Goal: Information Seeking & Learning: Learn about a topic

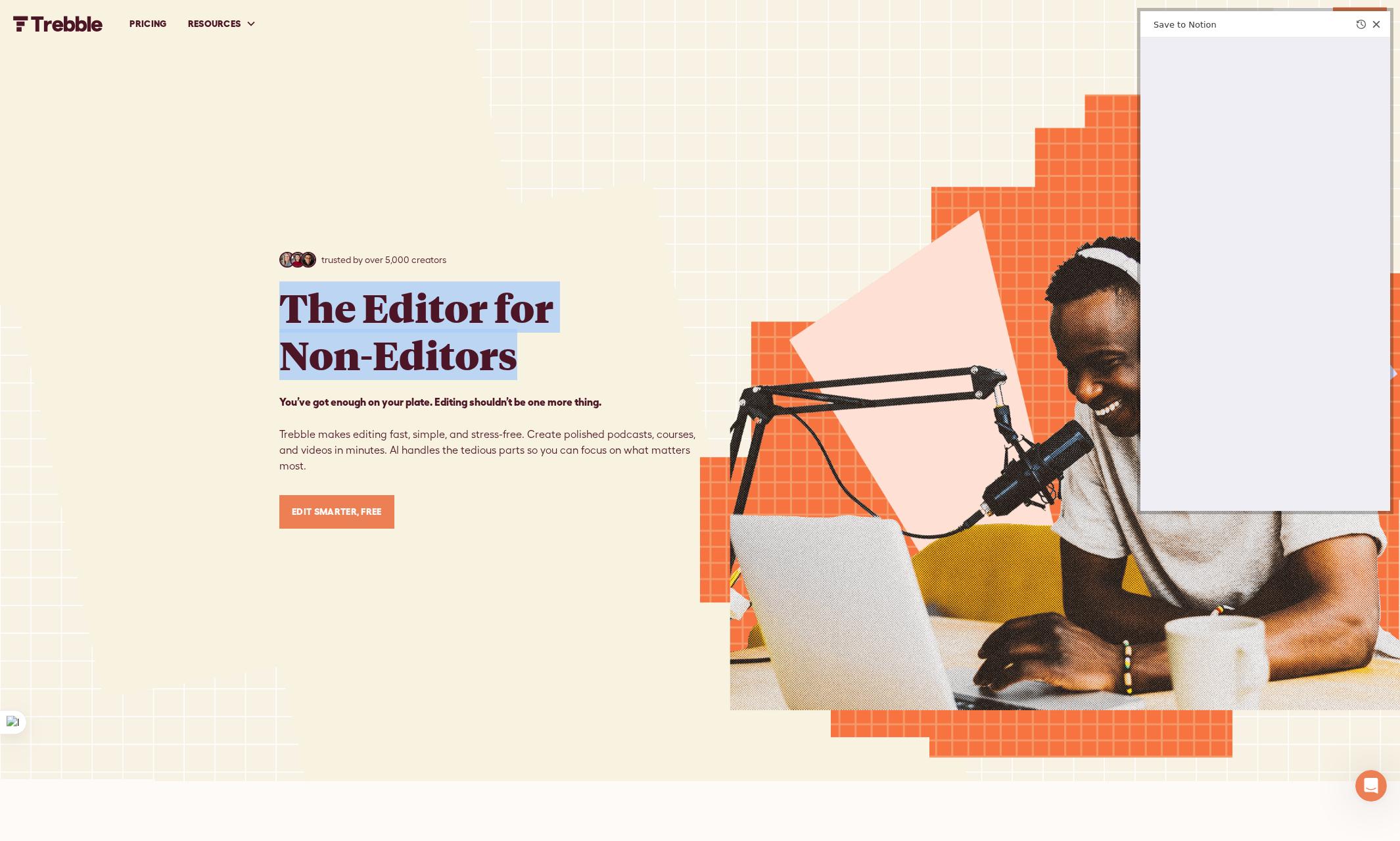
drag, startPoint x: 543, startPoint y: 358, endPoint x: 261, endPoint y: 309, distance: 286.2
click at [261, 309] on div "trusted by over 5,000 creators The Editor for Non-Editors You’ve got enough on …" at bounding box center [700, 390] width 1400 height 781
copy h1 "The Editor for Non-Editors"
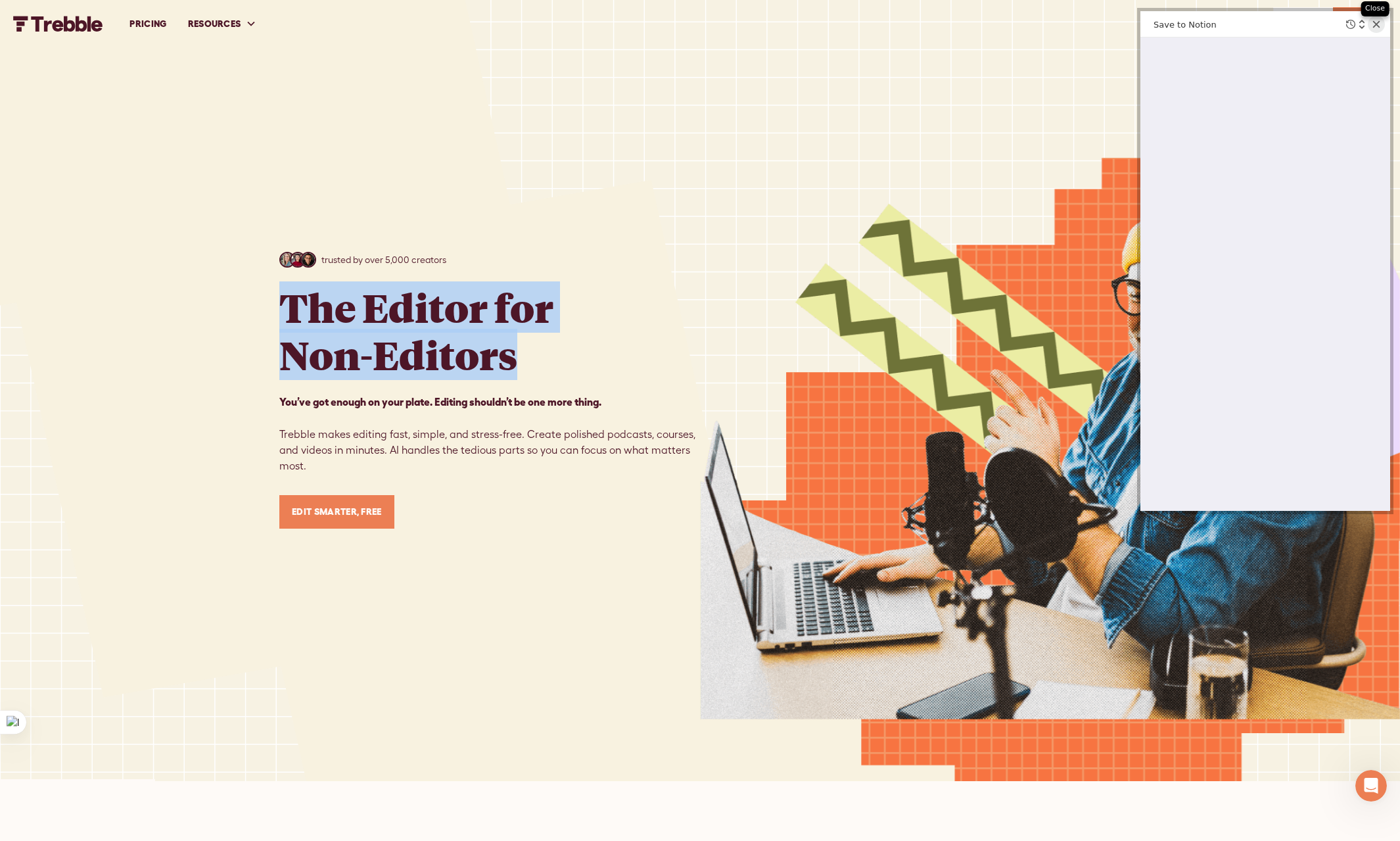
click at [1374, 28] on icon "Close web clipper" at bounding box center [1377, 25] width 9 height 9
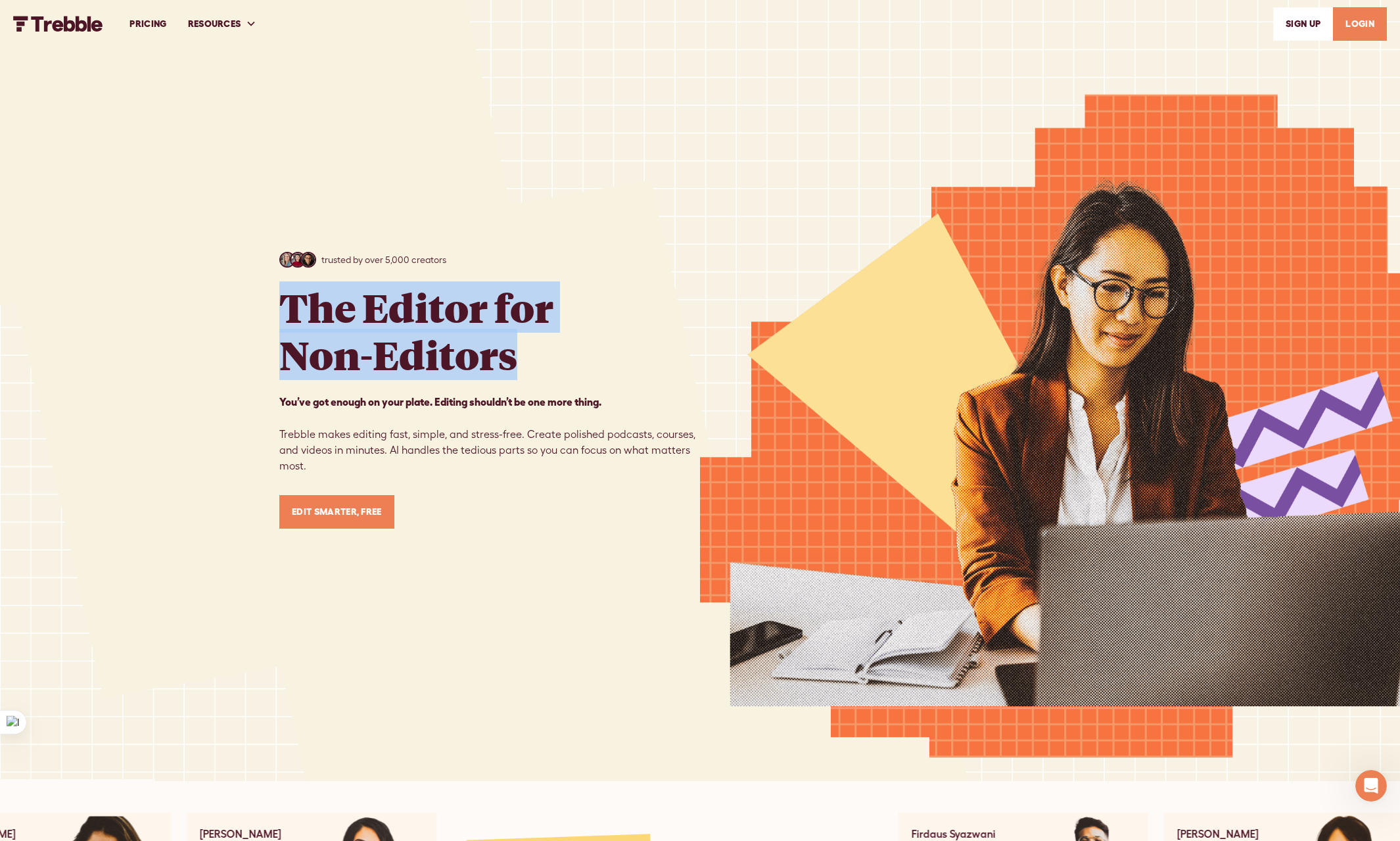
click at [141, 19] on link "PRICING" at bounding box center [147, 24] width 58 height 45
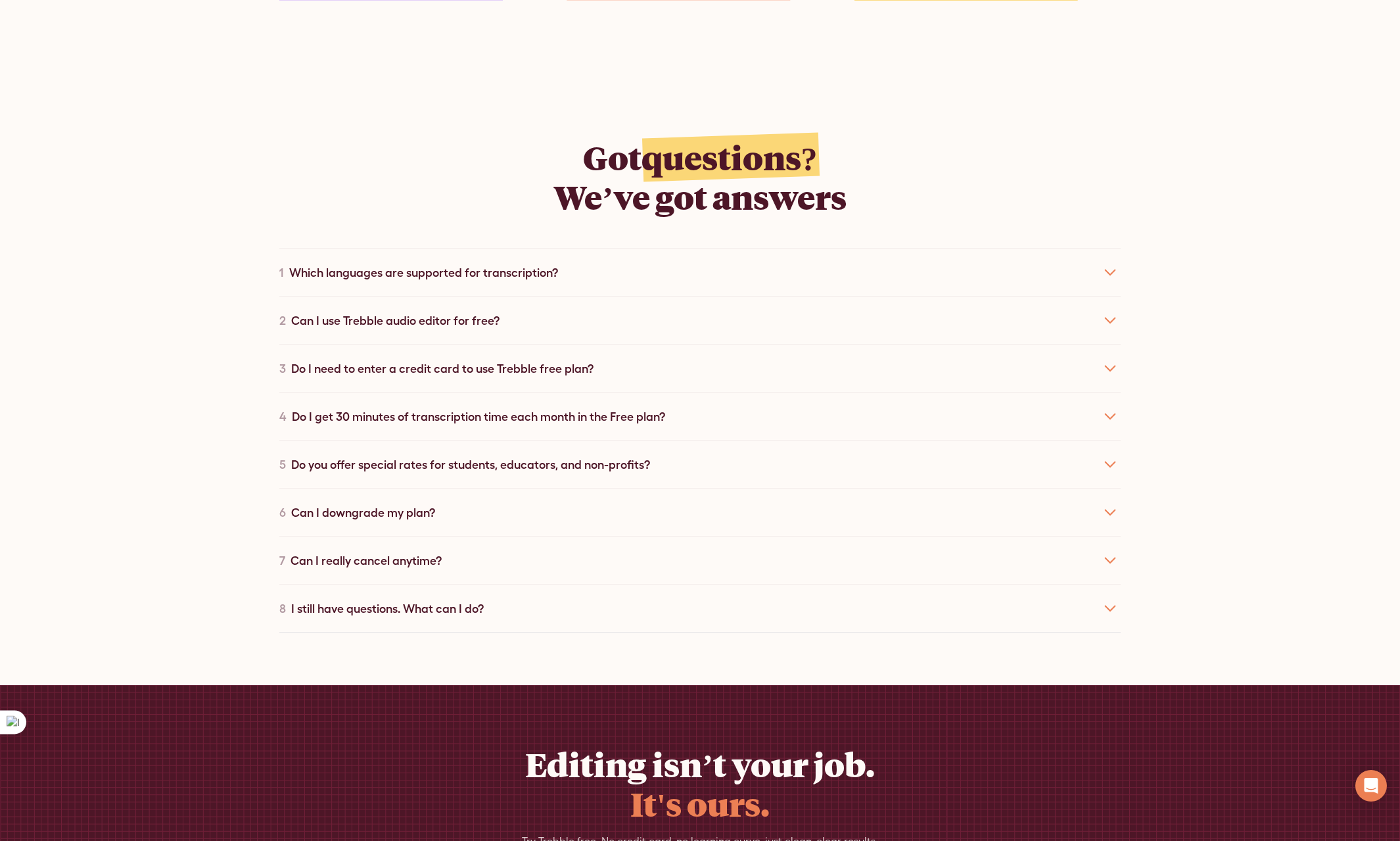
scroll to position [2184, 0]
